Goal: Task Accomplishment & Management: Complete application form

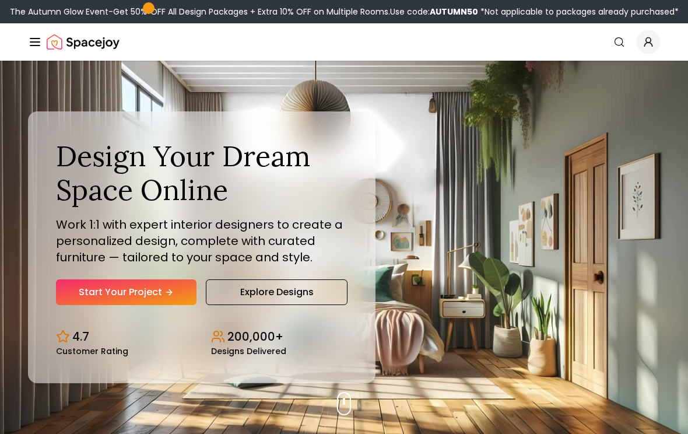
click at [154, 293] on link "Start Your Project" at bounding box center [126, 292] width 140 height 26
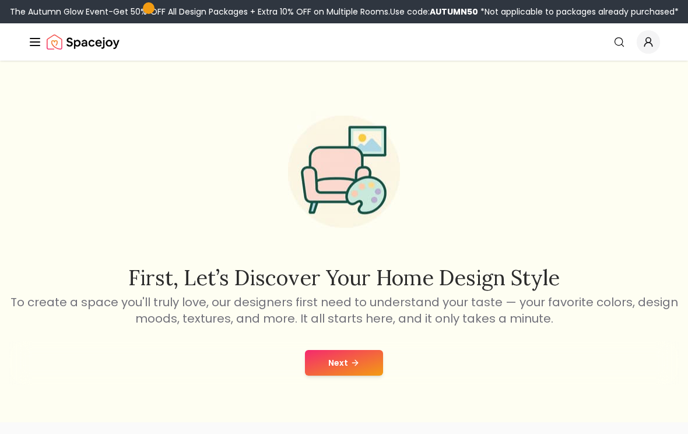
click at [346, 356] on button "Next" at bounding box center [344, 363] width 78 height 26
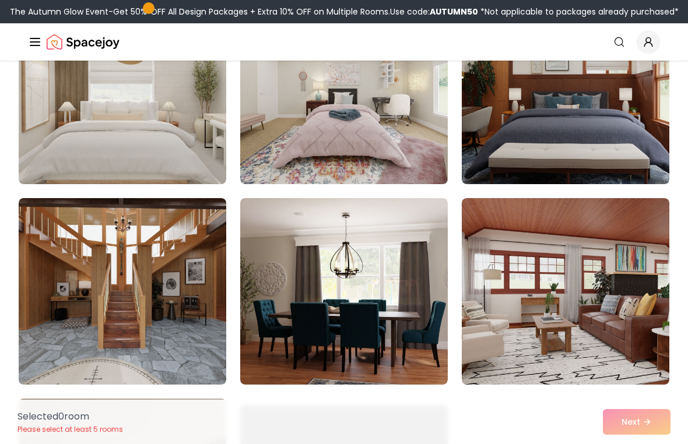
scroll to position [374, 0]
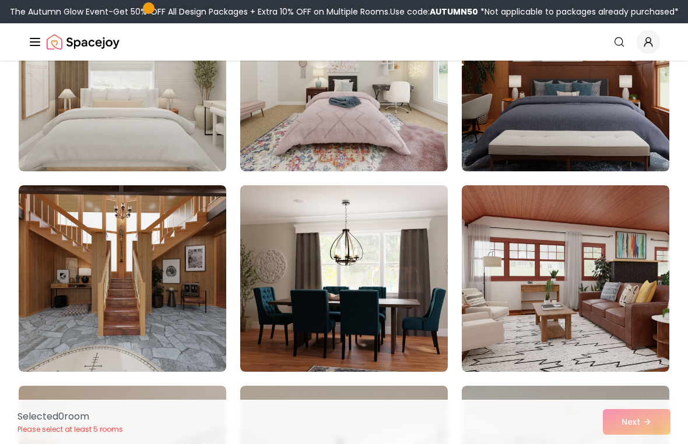
click at [151, 336] on img at bounding box center [122, 278] width 207 height 187
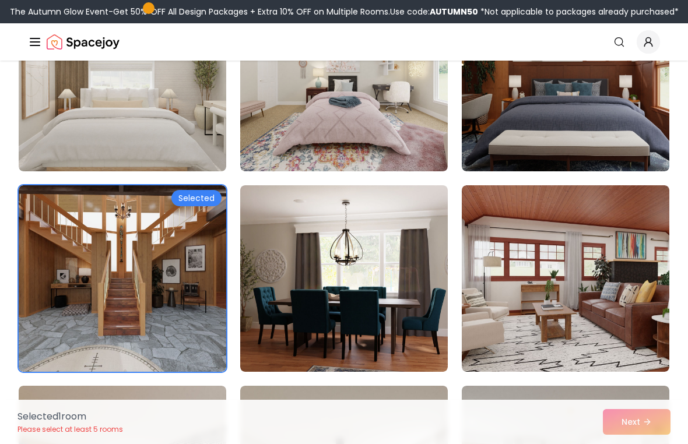
click at [647, 411] on div "Selected 1 room Please select at least 5 rooms Next" at bounding box center [343, 422] width 671 height 44
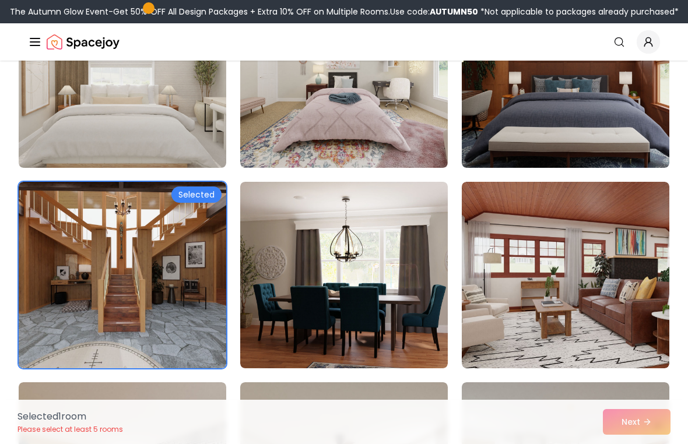
click at [638, 423] on div "Selected 1 room Please select at least 5 rooms Next" at bounding box center [343, 422] width 671 height 44
click at [635, 418] on div "Selected 1 room Please select at least 5 rooms Next" at bounding box center [343, 422] width 671 height 44
click at [641, 428] on div "Selected 1 room Please select at least 5 rooms Next" at bounding box center [343, 422] width 671 height 44
click at [646, 424] on div "Selected 1 room Please select at least 5 rooms Next" at bounding box center [343, 422] width 671 height 44
click at [643, 321] on img at bounding box center [565, 275] width 207 height 187
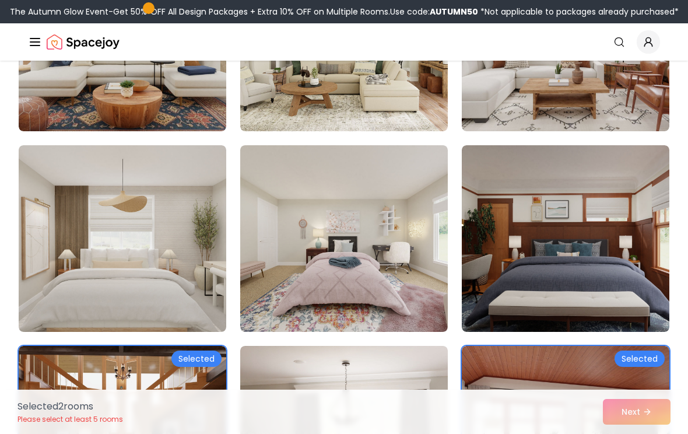
scroll to position [201, 0]
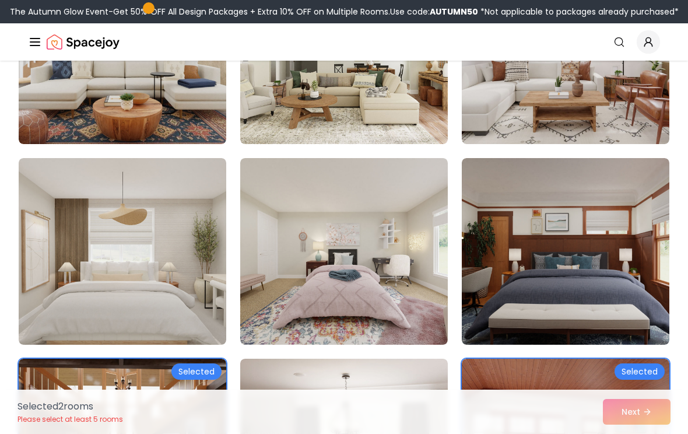
click at [149, 252] on img at bounding box center [122, 251] width 207 height 187
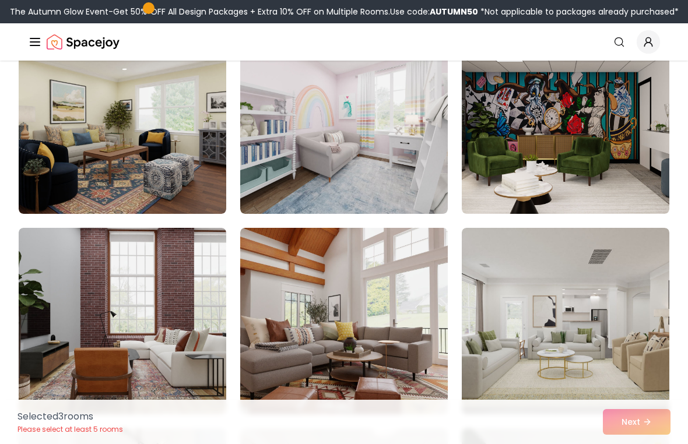
scroll to position [1135, 0]
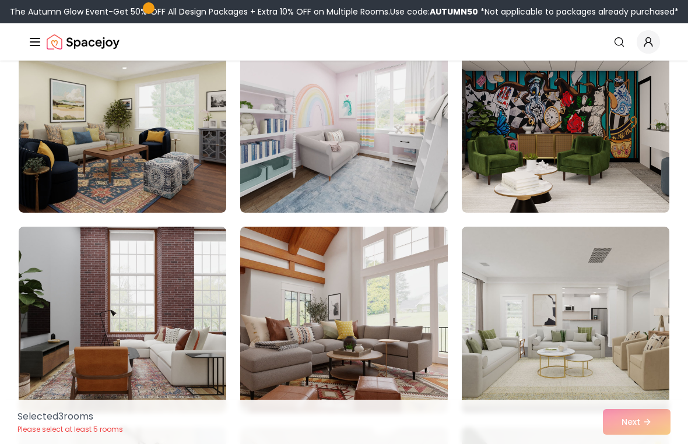
click at [393, 195] on img at bounding box center [343, 119] width 207 height 187
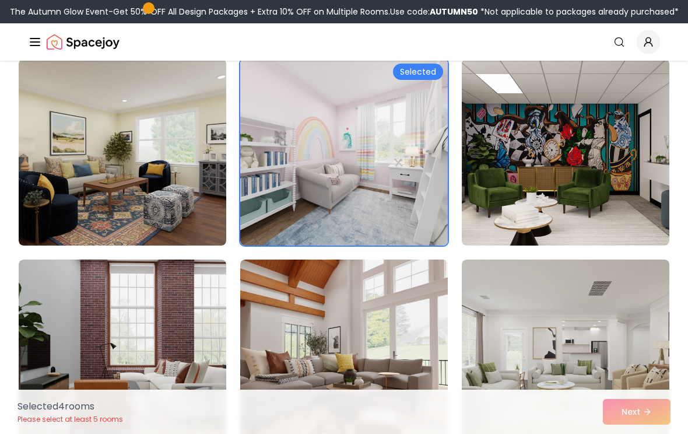
scroll to position [1102, 0]
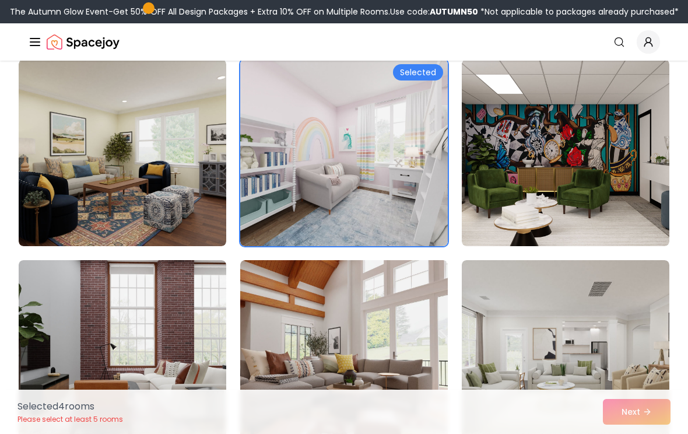
click at [586, 224] on img at bounding box center [565, 152] width 207 height 187
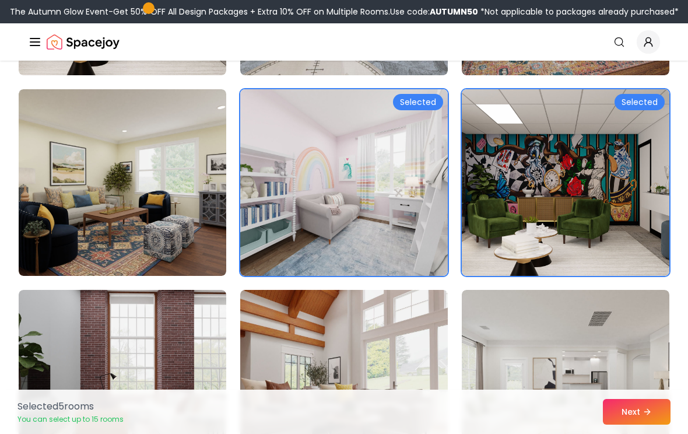
scroll to position [1068, 0]
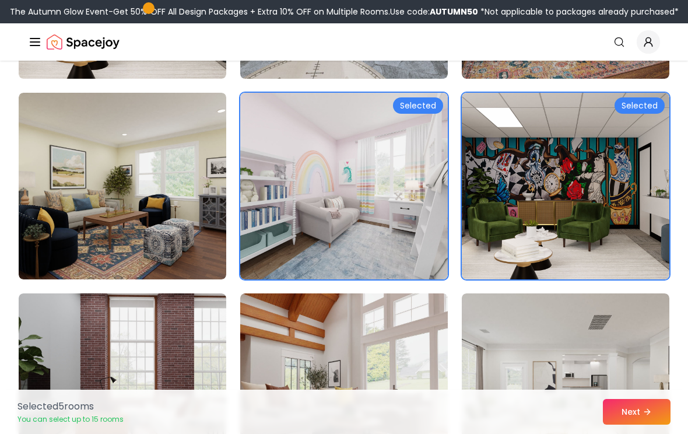
click at [642, 412] on button "Next" at bounding box center [637, 412] width 68 height 26
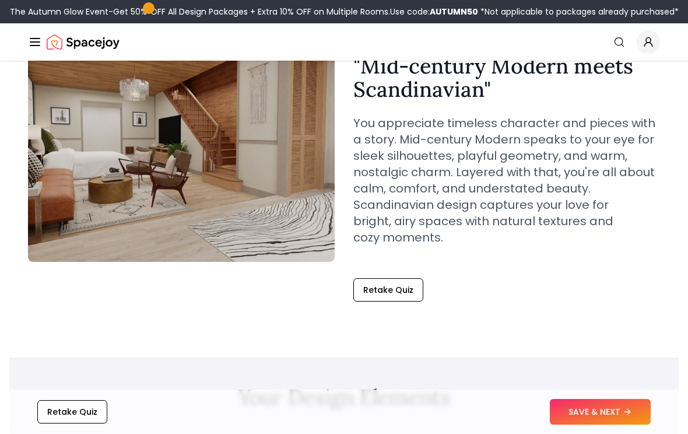
scroll to position [103, 0]
